Goal: Information Seeking & Learning: Learn about a topic

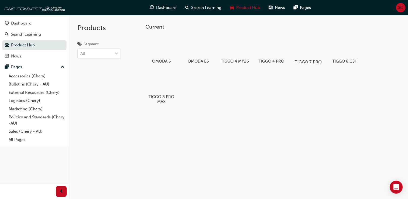
click at [313, 43] on div at bounding box center [308, 47] width 30 height 22
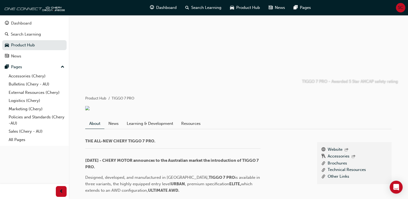
scroll to position [37, 0]
click at [114, 99] on li "TIGGO 7 PRO" at bounding box center [123, 98] width 23 height 6
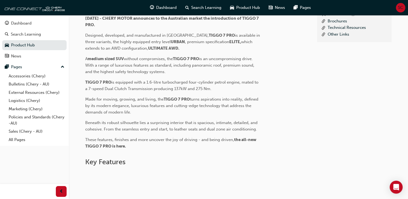
scroll to position [0, 0]
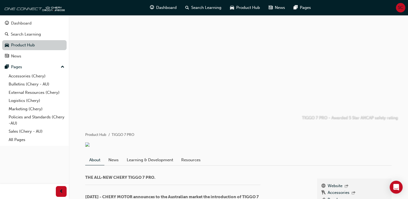
click at [50, 47] on link "Product Hub" at bounding box center [34, 45] width 65 height 10
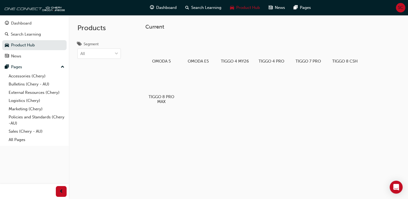
click at [401, 7] on span "SC" at bounding box center [400, 8] width 5 height 6
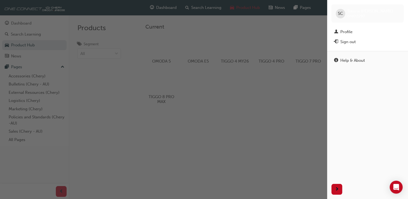
click at [243, 94] on div "button" at bounding box center [163, 99] width 327 height 199
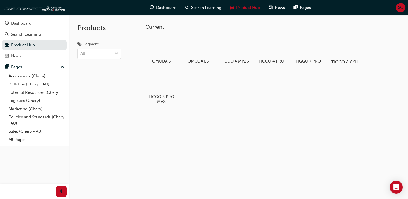
click at [348, 42] on div at bounding box center [345, 47] width 30 height 22
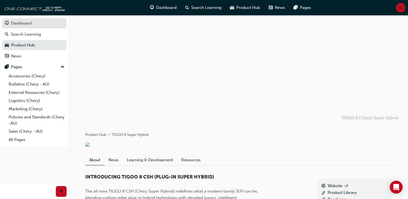
click at [42, 21] on div "Dashboard" at bounding box center [34, 23] width 59 height 7
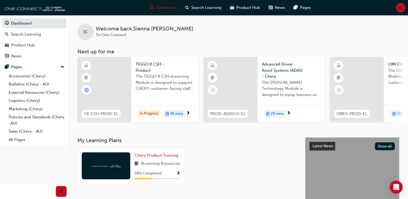
click at [156, 88] on span "The TIGGO 8 CSH eLearning Module is designed to support CHERY customer-facing s…" at bounding box center [165, 82] width 59 height 18
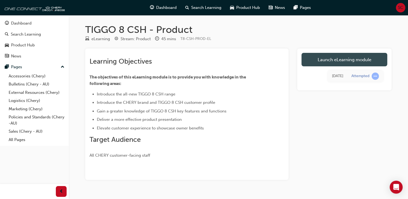
click at [327, 62] on link "Launch eLearning module" at bounding box center [345, 59] width 86 height 13
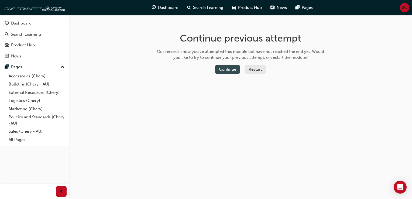
click at [235, 69] on button "Continue" at bounding box center [227, 69] width 25 height 9
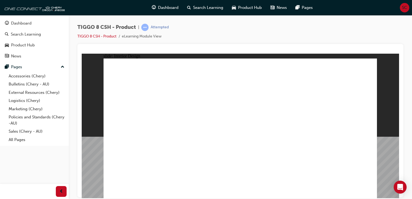
click at [412, 80] on div "TIGGO 8 CSH - Product | Attempted TIGGO 8 CSH - Product eLearning Module View" at bounding box center [241, 100] width 344 height 171
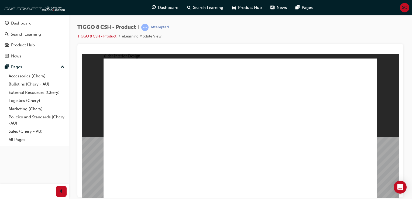
click at [384, 61] on div "slide: Interior Design Rectangle 1 close.png Lifestyle Made Easier Line 1 Click…" at bounding box center [241, 125] width 318 height 145
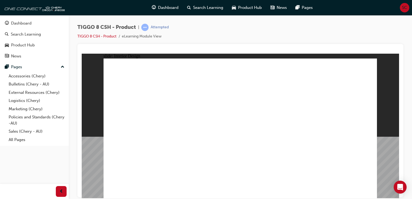
click at [260, 198] on html "slide: Interior Design T18FL4360.jpg : 360 degree image interaction. free explo…" at bounding box center [241, 125] width 318 height 145
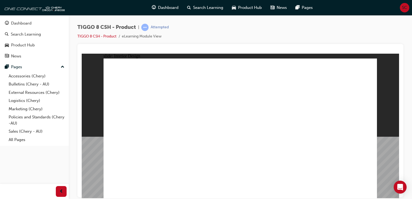
drag, startPoint x: 208, startPoint y: 153, endPoint x: 215, endPoint y: 99, distance: 54.4
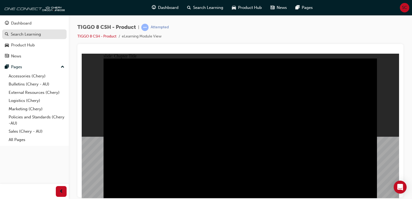
click at [46, 37] on div "Search Learning" at bounding box center [34, 34] width 59 height 7
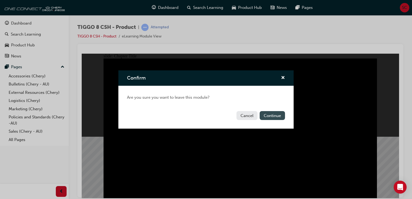
click at [269, 117] on button "Continue" at bounding box center [272, 115] width 25 height 9
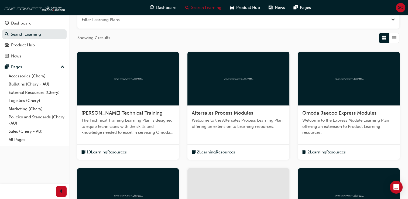
scroll to position [216, 0]
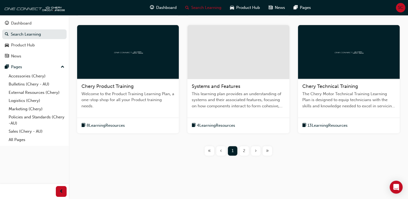
click at [215, 123] on span "4 Learning Resources" at bounding box center [216, 126] width 38 height 6
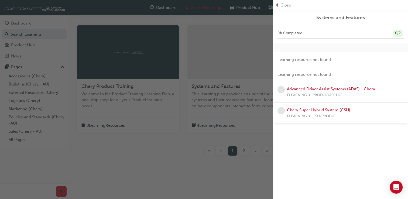
click at [318, 112] on link "Chery Super Hybrid System (CSH)" at bounding box center [318, 110] width 63 height 5
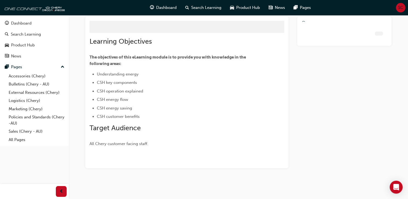
scroll to position [20, 0]
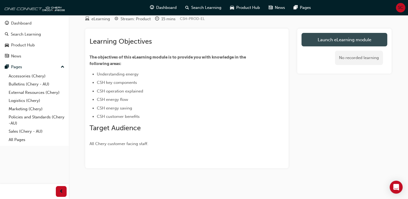
click at [346, 43] on link "Launch eLearning module" at bounding box center [345, 39] width 86 height 13
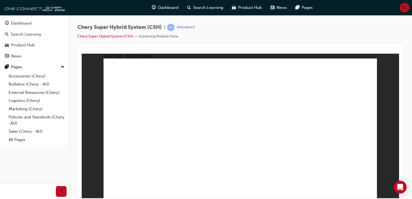
radio input "true"
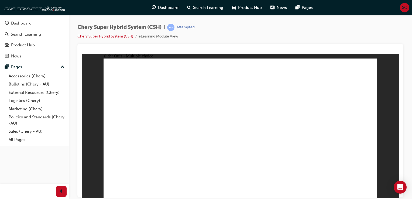
radio input "true"
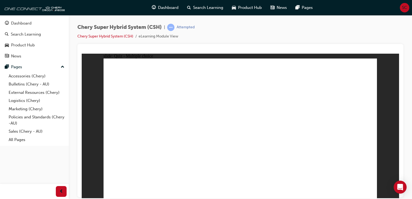
radio input "true"
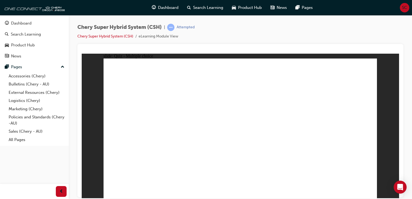
radio input "true"
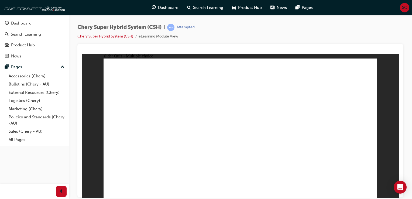
radio input "true"
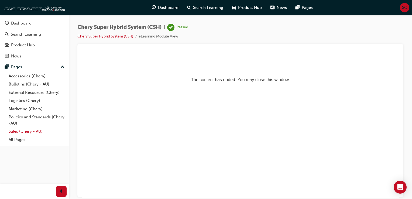
click at [26, 131] on link "Sales (Chery - AU)" at bounding box center [36, 131] width 60 height 8
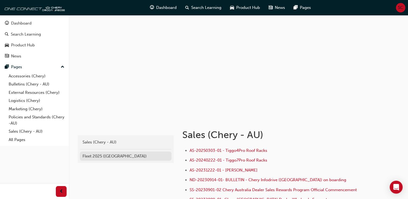
scroll to position [3, 0]
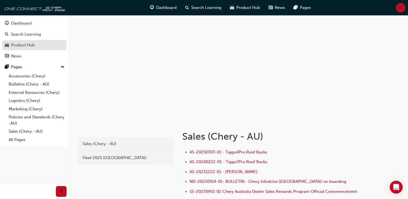
click at [35, 42] on div "Product Hub" at bounding box center [34, 45] width 59 height 7
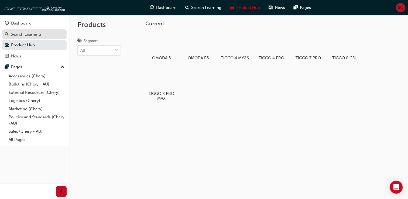
click at [33, 37] on div "Search Learning" at bounding box center [26, 34] width 30 height 6
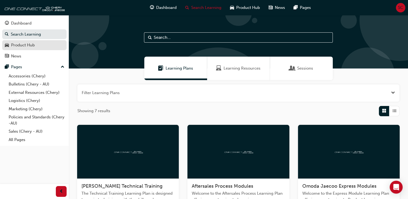
click at [33, 49] on link "Product Hub" at bounding box center [34, 45] width 65 height 10
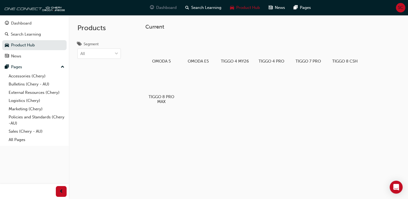
click at [167, 10] on span "Dashboard" at bounding box center [166, 8] width 21 height 6
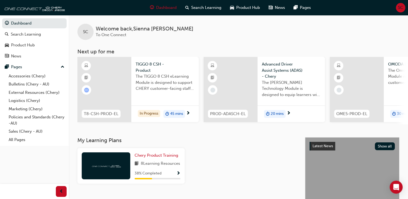
click at [166, 163] on span "8 Learning Resources" at bounding box center [160, 164] width 39 height 7
click at [178, 176] on span "Show Progress" at bounding box center [179, 173] width 4 height 5
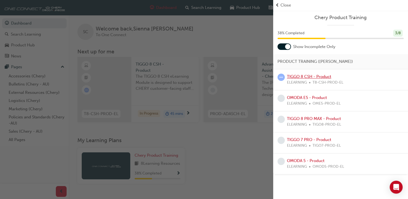
click at [304, 76] on link "TIGGO 8 CSH - Product" at bounding box center [309, 76] width 44 height 5
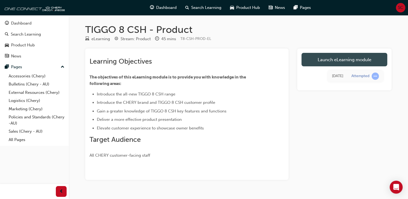
click at [350, 56] on link "Launch eLearning module" at bounding box center [345, 59] width 86 height 13
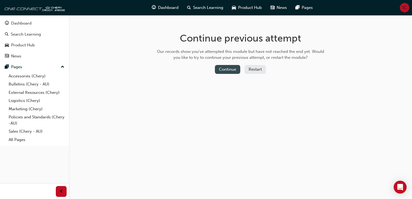
click at [228, 73] on button "Continue" at bounding box center [227, 69] width 25 height 9
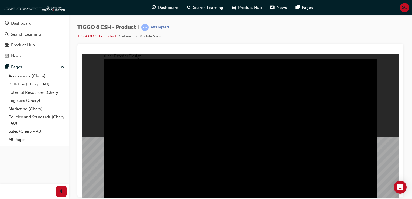
drag, startPoint x: 289, startPoint y: 117, endPoint x: 220, endPoint y: 125, distance: 69.9
drag, startPoint x: 194, startPoint y: 119, endPoint x: 316, endPoint y: 100, distance: 123.8
drag, startPoint x: 137, startPoint y: 136, endPoint x: 220, endPoint y: 136, distance: 83.9
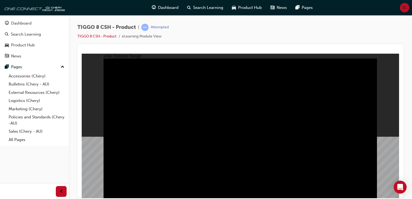
type input "23"
drag, startPoint x: 123, startPoint y: 74, endPoint x: 189, endPoint y: 77, distance: 65.6
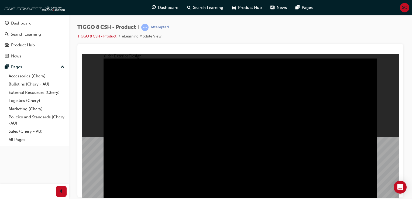
drag, startPoint x: 329, startPoint y: 88, endPoint x: 290, endPoint y: 85, distance: 39.0
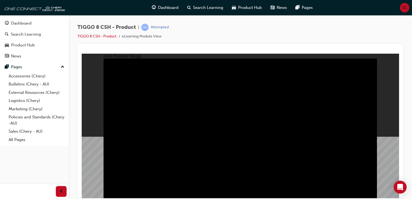
click at [400, 104] on div at bounding box center [240, 120] width 326 height 153
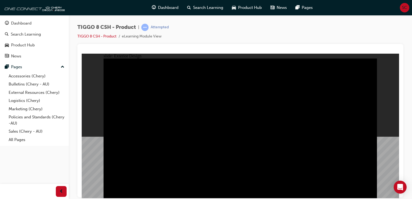
drag, startPoint x: 147, startPoint y: 137, endPoint x: 270, endPoint y: 106, distance: 127.4
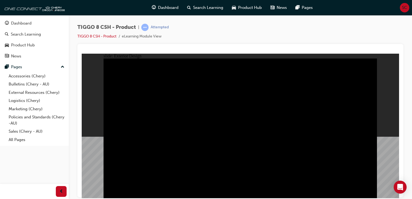
drag, startPoint x: 320, startPoint y: 89, endPoint x: 263, endPoint y: 89, distance: 57.0
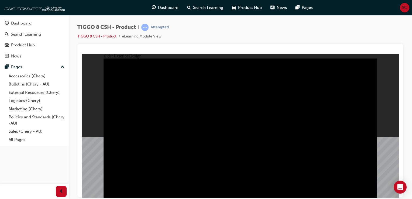
drag, startPoint x: 361, startPoint y: 96, endPoint x: 274, endPoint y: 101, distance: 86.3
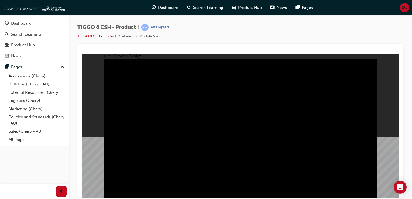
drag, startPoint x: 310, startPoint y: 113, endPoint x: 208, endPoint y: 110, distance: 101.5
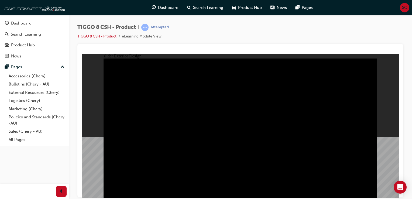
drag, startPoint x: 307, startPoint y: 103, endPoint x: 230, endPoint y: 92, distance: 77.1
drag, startPoint x: 249, startPoint y: 72, endPoint x: 253, endPoint y: 127, distance: 55.2
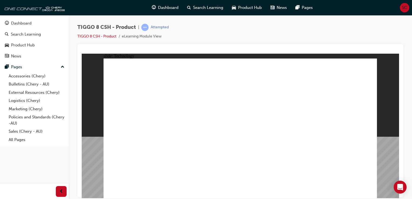
drag, startPoint x: 174, startPoint y: 155, endPoint x: 234, endPoint y: 154, distance: 59.9
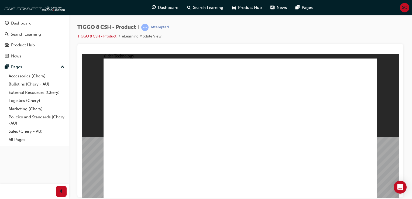
drag, startPoint x: 266, startPoint y: 159, endPoint x: 229, endPoint y: 135, distance: 43.6
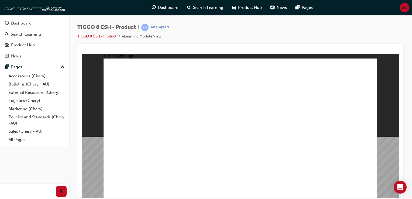
drag, startPoint x: 207, startPoint y: 93, endPoint x: 213, endPoint y: 174, distance: 81.4
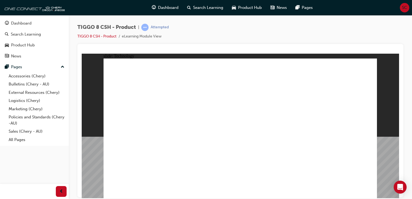
drag, startPoint x: 215, startPoint y: 156, endPoint x: 208, endPoint y: 133, distance: 24.0
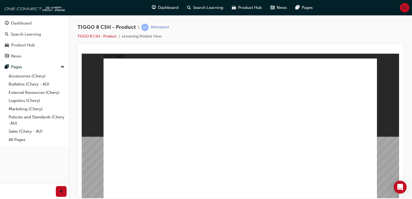
click at [35, 85] on link "Bulletins (Chery - AU)" at bounding box center [36, 84] width 60 height 8
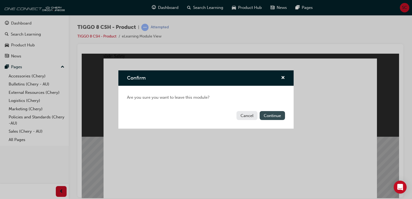
click at [263, 116] on button "Continue" at bounding box center [272, 115] width 25 height 9
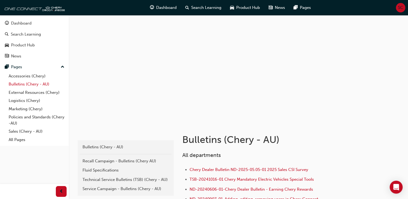
scroll to position [6, 0]
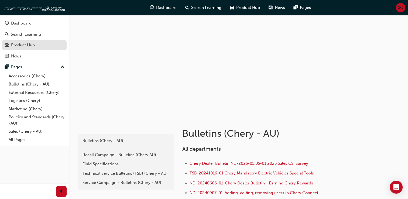
click at [25, 47] on div "Product Hub" at bounding box center [23, 45] width 24 height 6
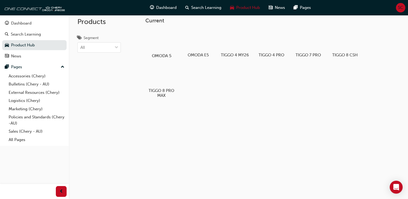
click at [168, 42] on div at bounding box center [162, 40] width 30 height 22
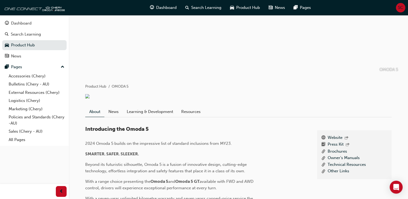
scroll to position [49, 0]
click at [155, 117] on link "Learning & Development" at bounding box center [150, 111] width 55 height 10
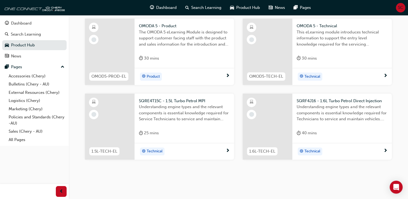
scroll to position [226, 0]
click at [179, 81] on div "Product" at bounding box center [182, 77] width 87 height 8
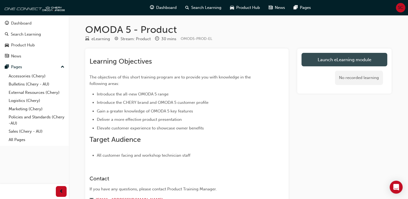
click at [347, 59] on link "Launch eLearning module" at bounding box center [345, 59] width 86 height 13
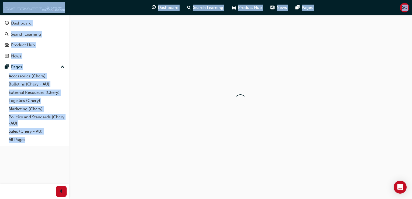
click at [347, 59] on div at bounding box center [241, 100] width 344 height 171
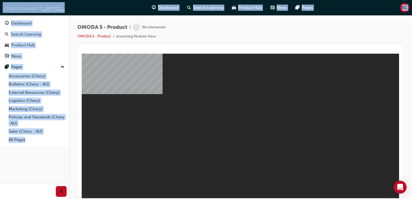
click at [237, 44] on div at bounding box center [240, 120] width 326 height 153
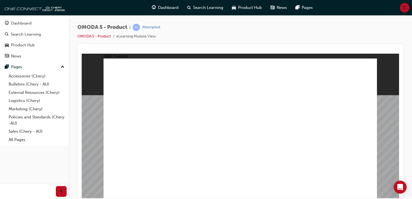
drag, startPoint x: 168, startPoint y: 148, endPoint x: 165, endPoint y: 163, distance: 15.1
click at [165, 163] on div "BX *JUPITER BLUE LUNAR WHITE MERCURIAL GREY *MIDNIGHT BLUE SATURN SILVER *SPACE…" at bounding box center [241, 130] width 274 height 145
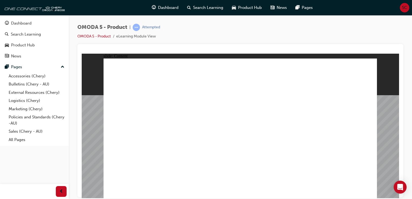
drag, startPoint x: 242, startPoint y: 108, endPoint x: 291, endPoint y: 106, distance: 49.7
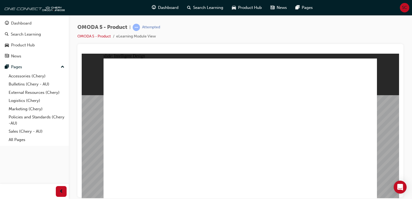
drag, startPoint x: 174, startPoint y: 82, endPoint x: 175, endPoint y: 85, distance: 3.5
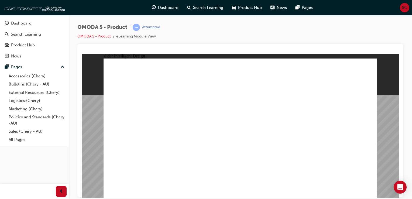
drag, startPoint x: 191, startPoint y: 84, endPoint x: 214, endPoint y: 101, distance: 28.9
click at [214, 101] on div "ADVANCED LED LIGHTING Another stand-out feature of the body is the combination …" at bounding box center [241, 130] width 274 height 145
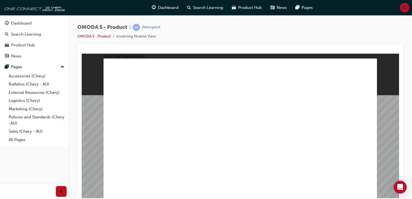
drag, startPoint x: 141, startPoint y: 152, endPoint x: 136, endPoint y: 136, distance: 16.9
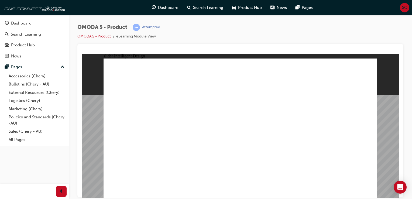
drag, startPoint x: 138, startPoint y: 98, endPoint x: 118, endPoint y: 89, distance: 21.6
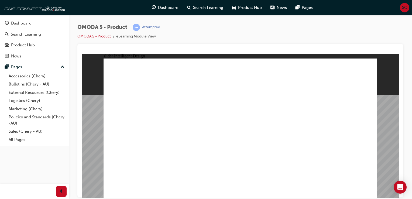
click at [118, 89] on div "ADVANCED LED LIGHTING Another stand-out feature of the body is the combination …" at bounding box center [241, 130] width 274 height 145
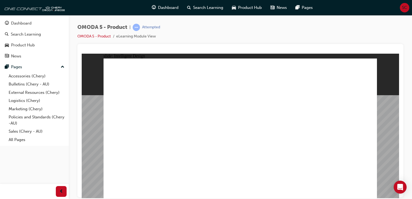
click at [136, 30] on span "learningRecordVerb_ATTEMPT-icon" at bounding box center [136, 27] width 7 height 7
click at [161, 47] on div at bounding box center [240, 120] width 326 height 153
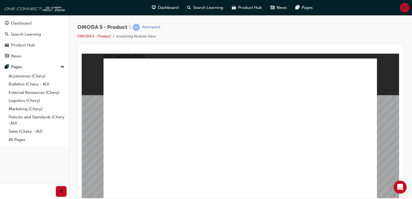
click at [63, 193] on span "prev-icon" at bounding box center [61, 191] width 4 height 7
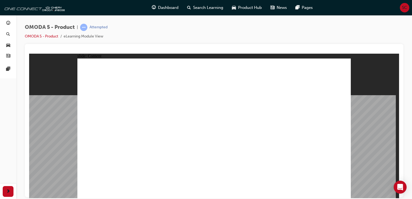
click at [29, 53] on image at bounding box center [29, 53] width 0 height 0
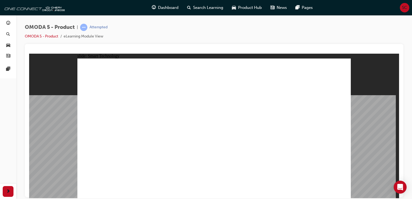
click at [8, 44] on span "car-icon" at bounding box center [8, 45] width 4 height 5
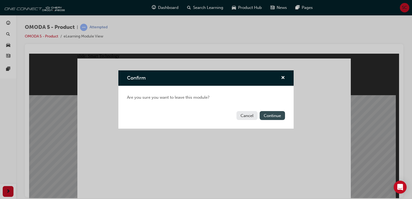
click at [276, 113] on button "Continue" at bounding box center [272, 115] width 25 height 9
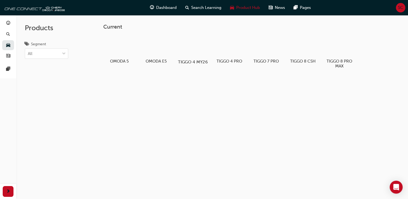
click at [197, 49] on div at bounding box center [193, 47] width 30 height 22
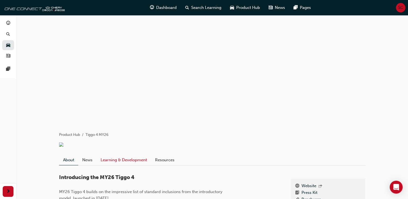
click at [133, 163] on link "Learning & Development" at bounding box center [124, 160] width 55 height 10
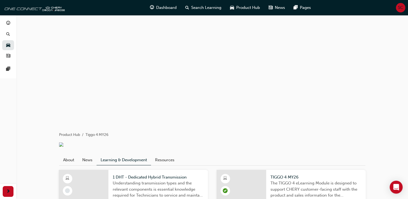
scroll to position [80, 0]
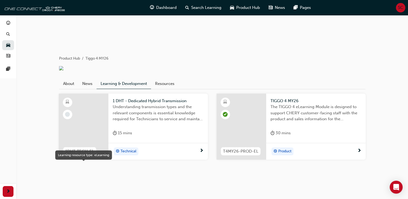
click at [69, 103] on span "learningResourceType_ELEARNING-icon" at bounding box center [68, 102] width 4 height 7
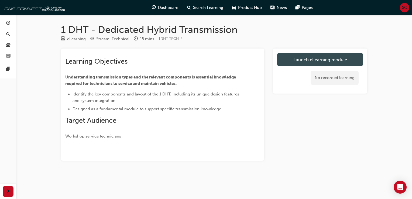
click at [303, 59] on link "Launch eLearning module" at bounding box center [320, 59] width 86 height 13
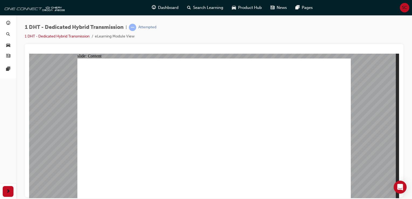
type input "24"
drag, startPoint x: 288, startPoint y: 178, endPoint x: 413, endPoint y: 164, distance: 125.8
click at [309, 50] on div at bounding box center [214, 50] width 370 height 5
drag, startPoint x: 173, startPoint y: 149, endPoint x: 172, endPoint y: 129, distance: 20.0
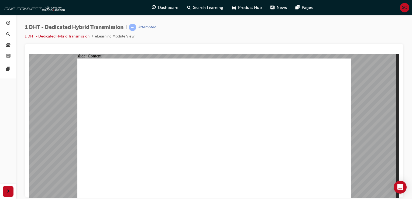
drag, startPoint x: 293, startPoint y: 126, endPoint x: 281, endPoint y: 90, distance: 37.5
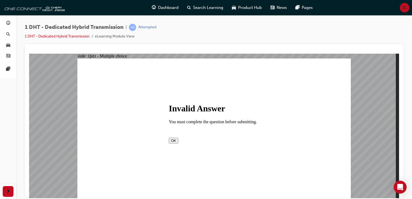
click at [178, 143] on button "OK" at bounding box center [173, 141] width 9 height 6
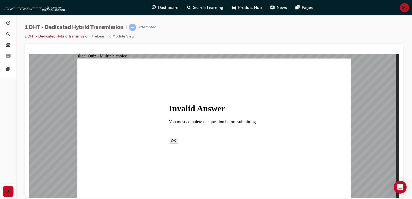
click at [178, 143] on button "OK" at bounding box center [173, 141] width 9 height 6
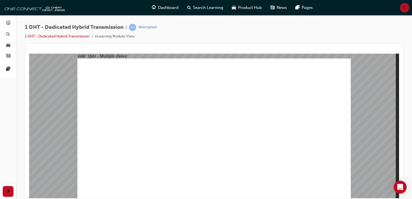
radio input "true"
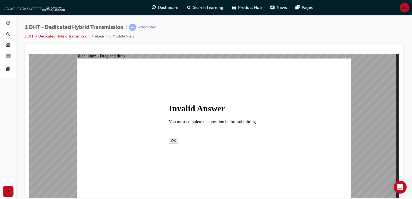
click at [178, 143] on button "OK" at bounding box center [173, 141] width 9 height 6
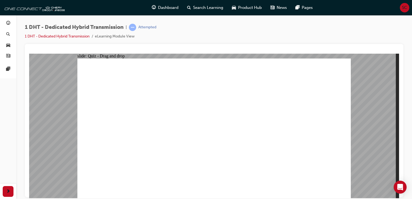
drag, startPoint x: 222, startPoint y: 119, endPoint x: 175, endPoint y: 94, distance: 54.0
drag, startPoint x: 124, startPoint y: 165, endPoint x: 140, endPoint y: 182, distance: 23.1
drag, startPoint x: 103, startPoint y: 172, endPoint x: 189, endPoint y: 111, distance: 105.2
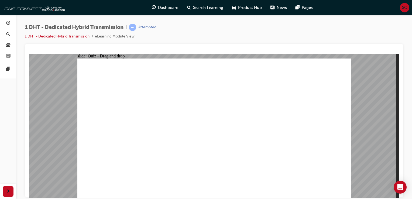
drag, startPoint x: 156, startPoint y: 174, endPoint x: 224, endPoint y: 79, distance: 116.7
drag, startPoint x: 230, startPoint y: 96, endPoint x: 238, endPoint y: 81, distance: 16.5
drag, startPoint x: 217, startPoint y: 154, endPoint x: 304, endPoint y: 79, distance: 115.2
drag, startPoint x: 266, startPoint y: 168, endPoint x: 330, endPoint y: 55, distance: 129.6
drag, startPoint x: 283, startPoint y: 158, endPoint x: 228, endPoint y: 91, distance: 86.9
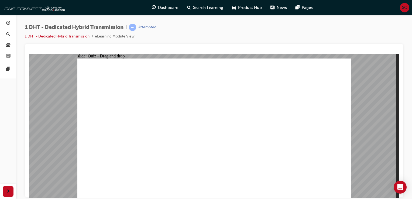
drag, startPoint x: 233, startPoint y: 157, endPoint x: 314, endPoint y: 97, distance: 100.9
drag, startPoint x: 132, startPoint y: 169, endPoint x: 269, endPoint y: 79, distance: 163.8
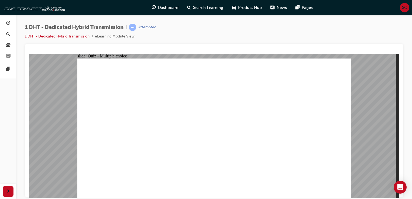
radio input "true"
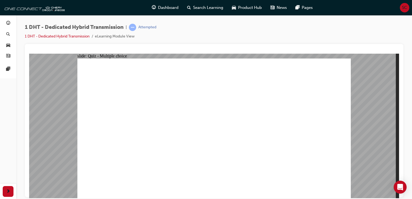
radio input "true"
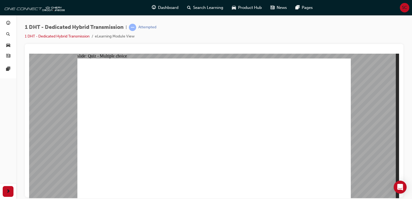
checkbox input "true"
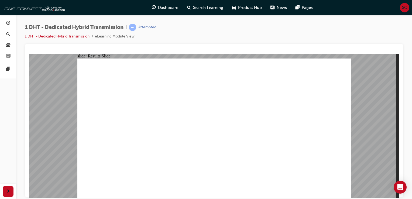
radio input "true"
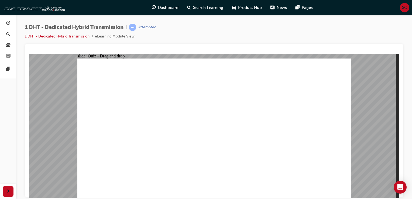
drag, startPoint x: 129, startPoint y: 162, endPoint x: 198, endPoint y: 70, distance: 115.6
drag, startPoint x: 233, startPoint y: 162, endPoint x: 212, endPoint y: 77, distance: 88.0
drag, startPoint x: 260, startPoint y: 161, endPoint x: 274, endPoint y: 77, distance: 85.9
drag, startPoint x: 212, startPoint y: 153, endPoint x: 303, endPoint y: 78, distance: 117.7
drag, startPoint x: 284, startPoint y: 163, endPoint x: 307, endPoint y: 96, distance: 70.8
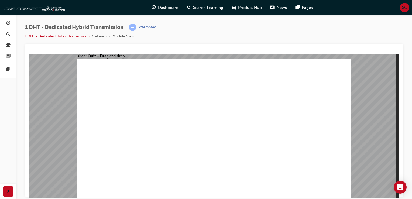
drag, startPoint x: 216, startPoint y: 103, endPoint x: 244, endPoint y: 74, distance: 40.5
drag, startPoint x: 186, startPoint y: 171, endPoint x: 229, endPoint y: 86, distance: 95.2
radio input "true"
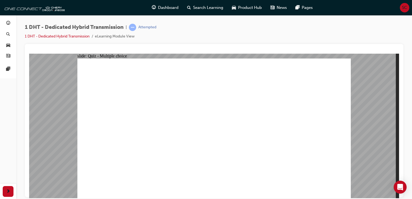
click at [157, 8] on div "Dashboard" at bounding box center [165, 7] width 35 height 11
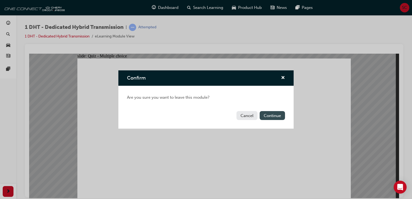
click at [270, 114] on button "Continue" at bounding box center [272, 115] width 25 height 9
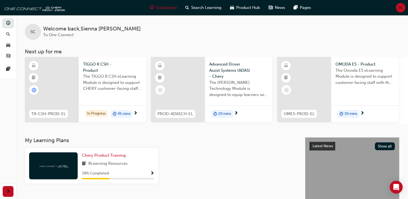
click at [277, 136] on div "SC Welcome back , [PERSON_NAME] To One Connect Next up for me T8-CSH-PROD-EL TI…" at bounding box center [212, 76] width 392 height 122
click at [235, 65] on span "Advanced Driver Assist Systems (ADAS) - Chery" at bounding box center [238, 70] width 59 height 18
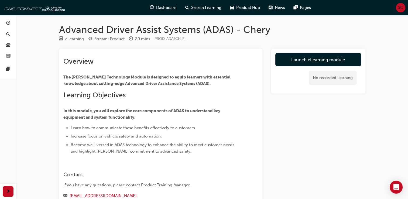
click at [388, 76] on div "Advanced Driver Assist Systems (ADAS) - Chery eLearning Stream: Product 20 mins…" at bounding box center [204, 132] width 408 height 264
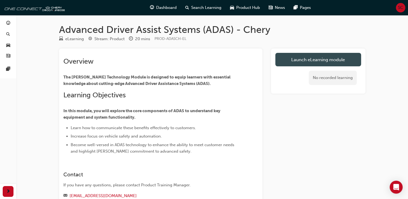
click at [314, 59] on link "Launch eLearning module" at bounding box center [319, 59] width 86 height 13
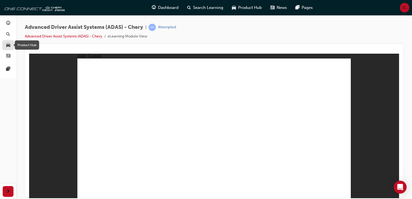
click at [11, 48] on div "button" at bounding box center [8, 45] width 6 height 7
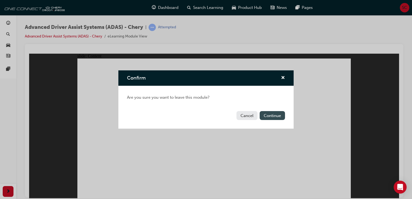
click at [271, 119] on button "Continue" at bounding box center [272, 115] width 25 height 9
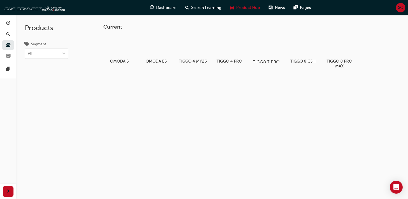
click at [255, 39] on div at bounding box center [266, 47] width 30 height 22
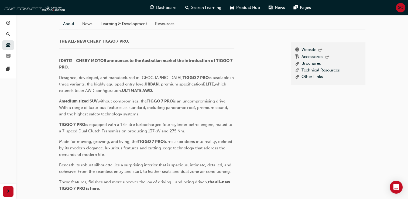
scroll to position [133, 0]
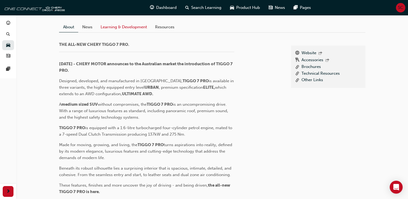
click at [124, 32] on link "Learning & Development" at bounding box center [124, 27] width 55 height 10
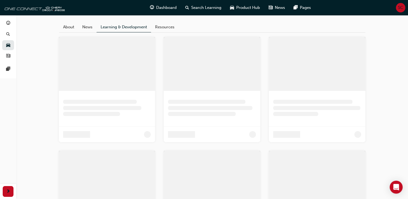
click at [124, 33] on link "Learning & Development" at bounding box center [124, 27] width 55 height 11
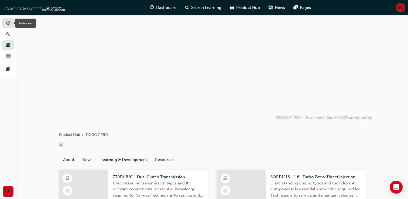
click at [8, 22] on span "guage-icon" at bounding box center [8, 23] width 4 height 5
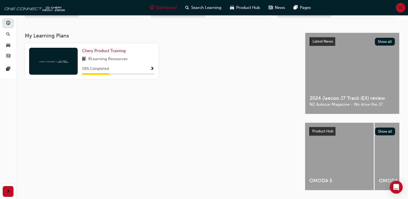
scroll to position [106, 0]
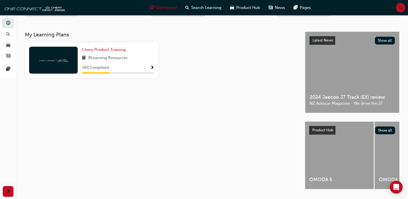
click at [151, 68] on span "Show Progress" at bounding box center [152, 68] width 4 height 5
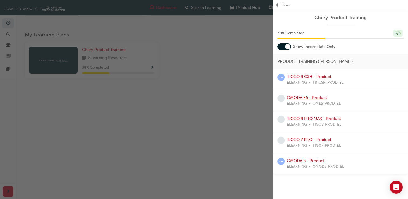
click at [310, 97] on link "OMODA E5 - Product" at bounding box center [307, 97] width 40 height 5
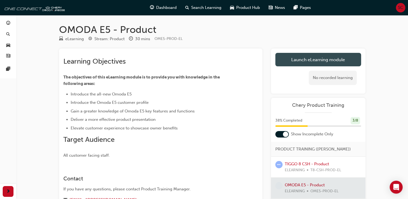
click at [340, 61] on link "Launch eLearning module" at bounding box center [319, 59] width 86 height 13
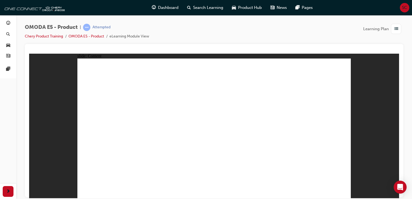
click
drag, startPoint x: 321, startPoint y: 124, endPoint x: 326, endPoint y: 150, distance: 26.4
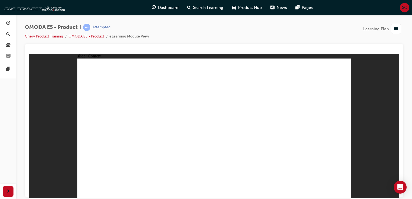
drag, startPoint x: 290, startPoint y: 133, endPoint x: 287, endPoint y: 134, distance: 3.3
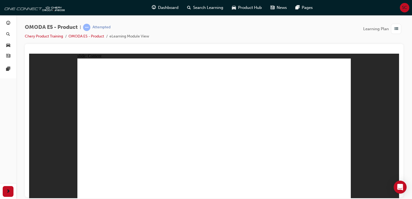
click at [374, 82] on div "slide: Content Rectangle 1 close.png close.png Rectangle 1 close.png close.png …" at bounding box center [214, 125] width 370 height 145
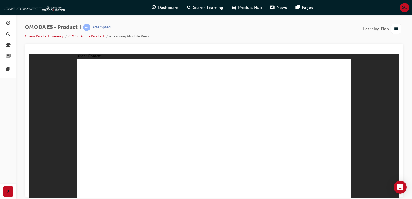
drag, startPoint x: 303, startPoint y: 99, endPoint x: 313, endPoint y: 96, distance: 10.8
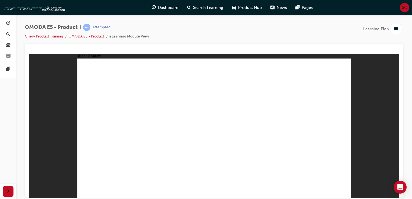
drag, startPoint x: 261, startPoint y: 174, endPoint x: 324, endPoint y: 162, distance: 64.7
